Goal: Transaction & Acquisition: Purchase product/service

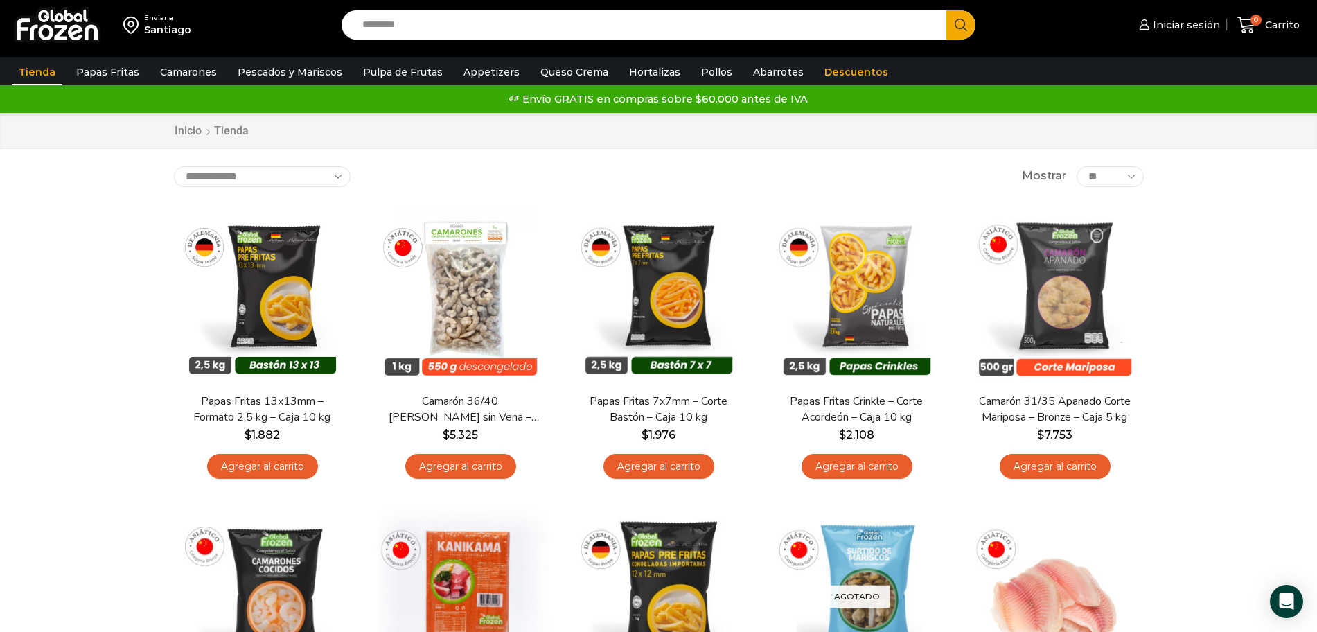
click at [458, 28] on input "Search input" at bounding box center [647, 24] width 585 height 29
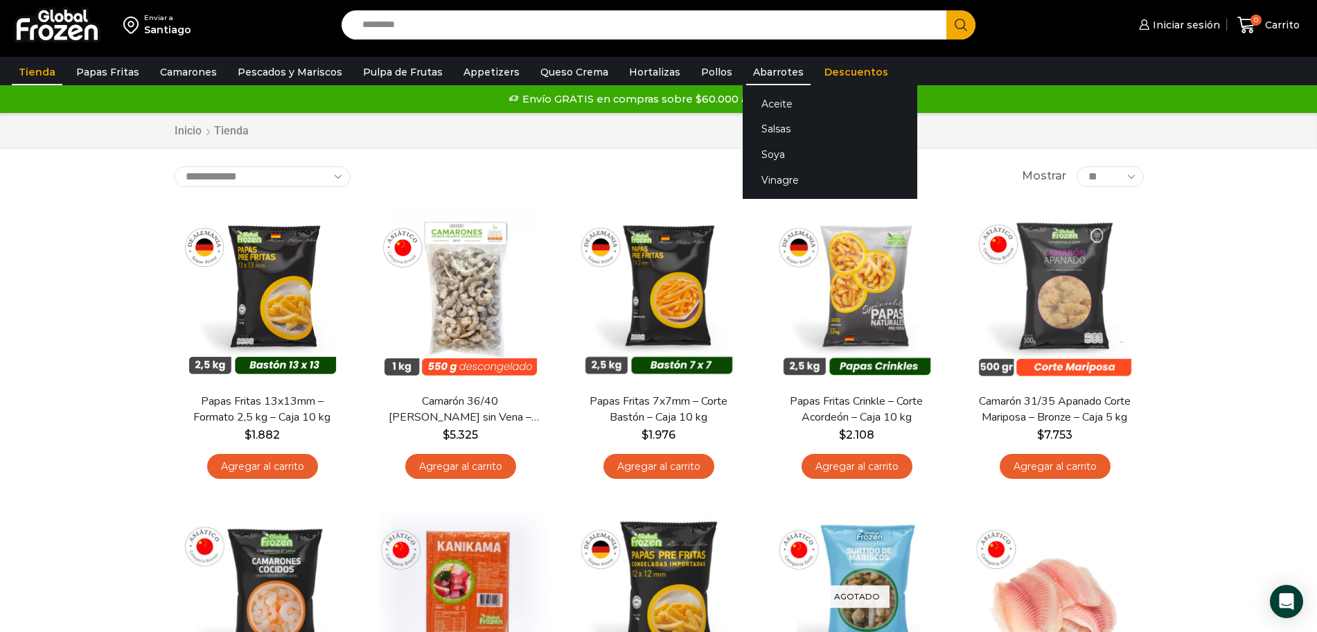
click at [766, 72] on link "Abarrotes" at bounding box center [778, 72] width 64 height 26
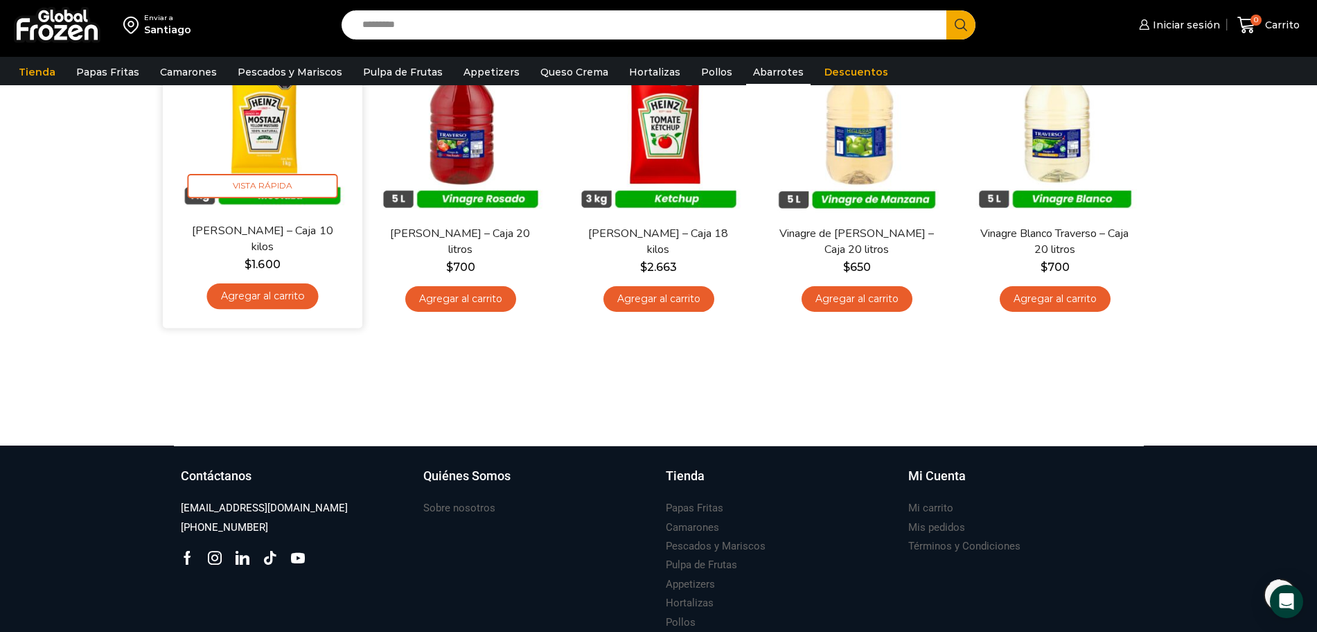
click at [277, 115] on img at bounding box center [262, 123] width 179 height 179
click at [292, 171] on img at bounding box center [262, 123] width 179 height 179
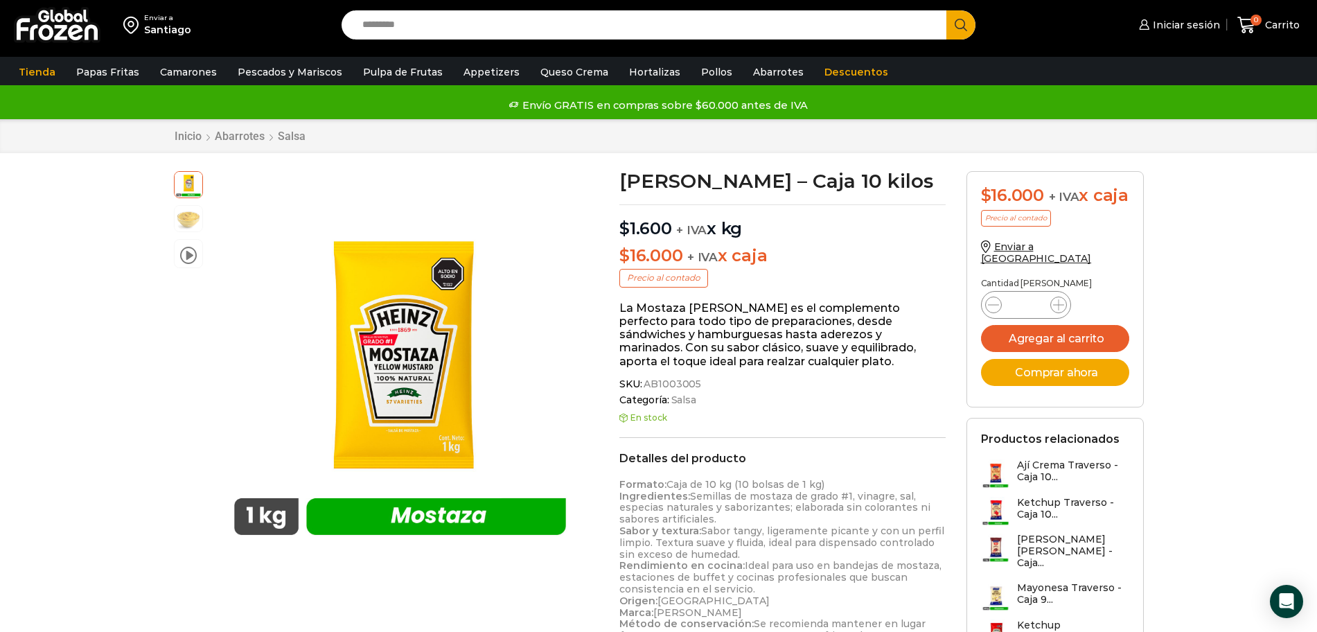
scroll to position [174, 0]
